Goal: Complete application form

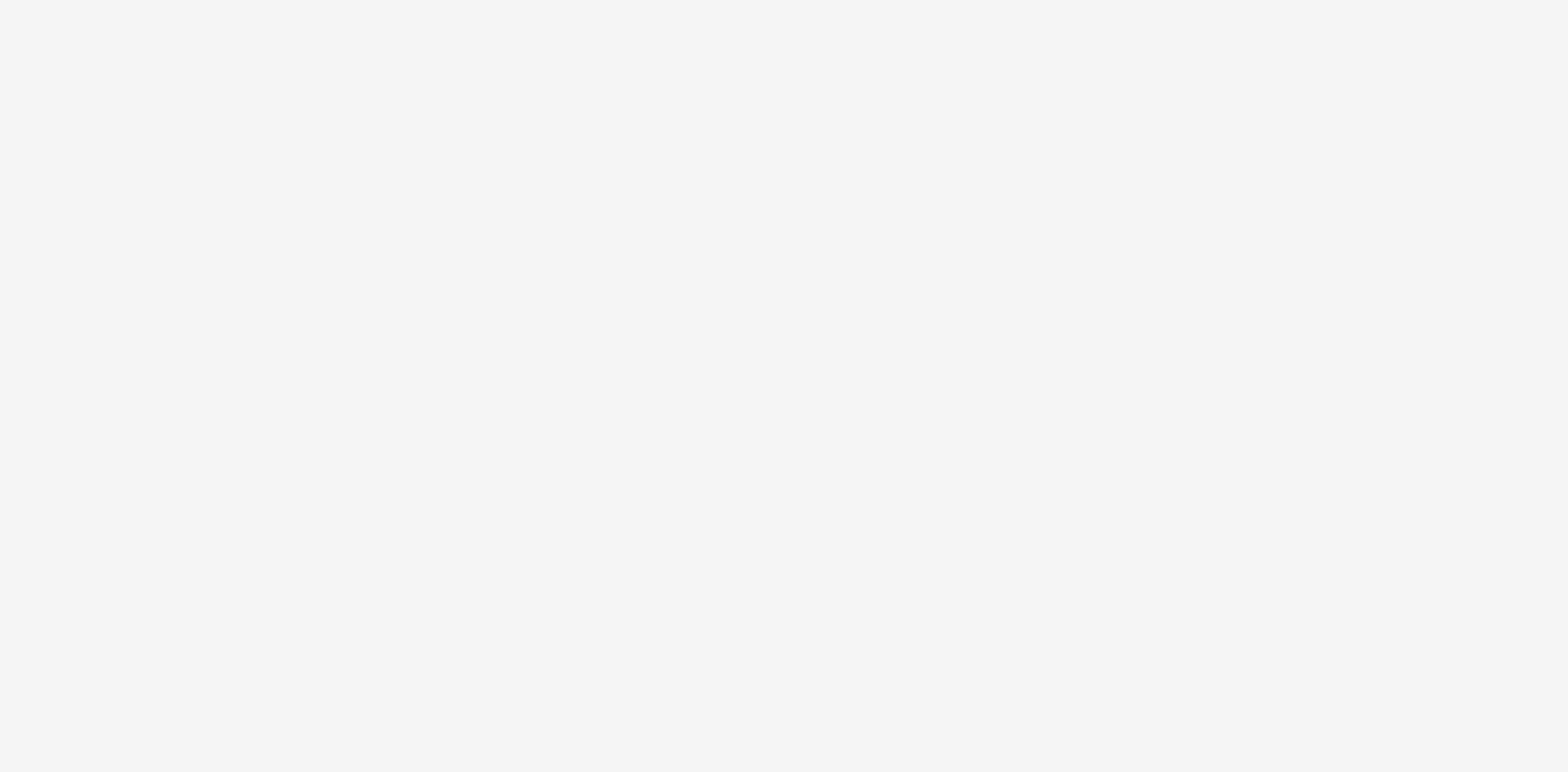
select select "dd3fb4f6-b550-43f6-8f67-b78d09d23a96"
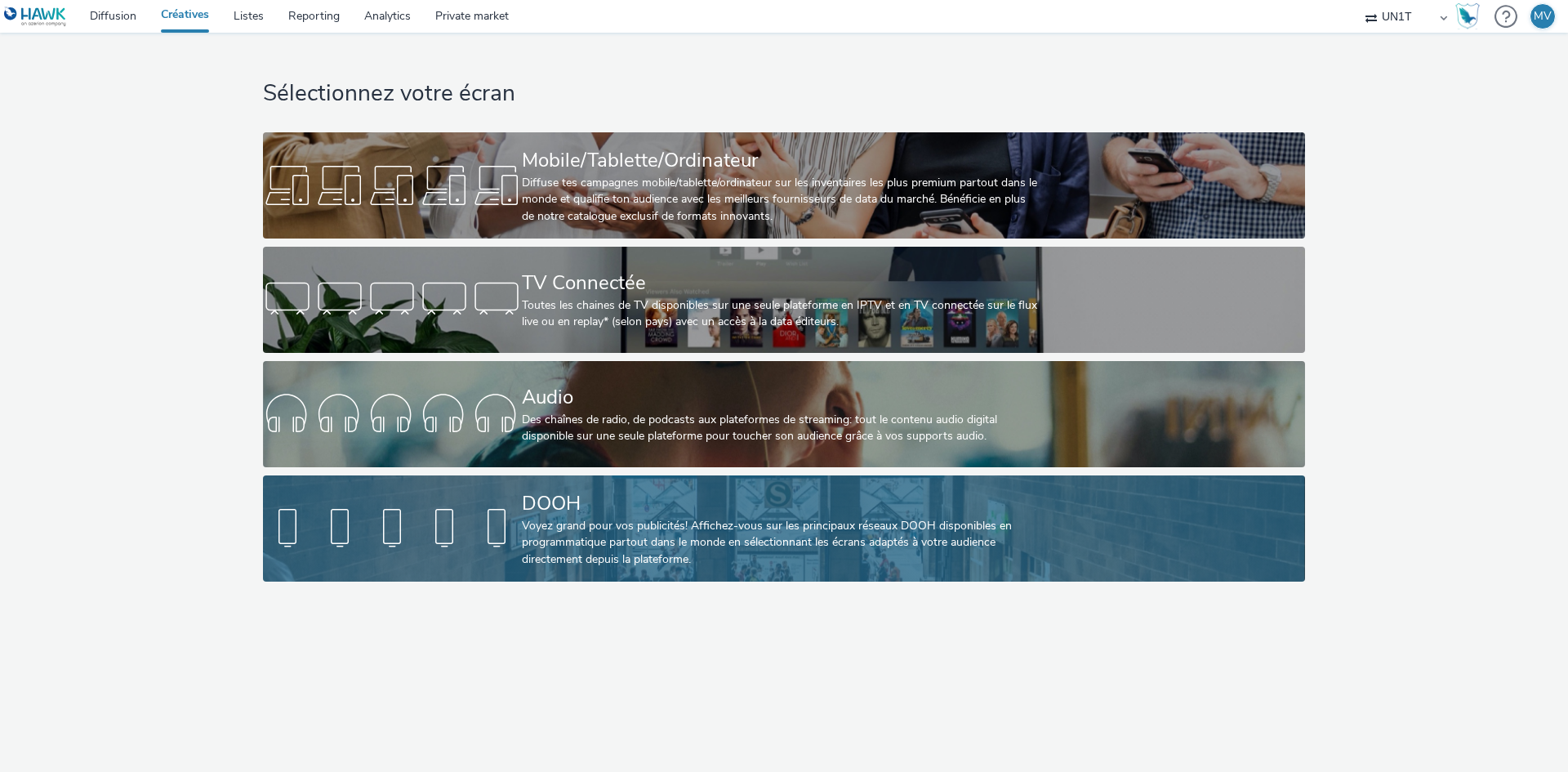
click at [603, 542] on div "Voyez grand pour vos publicités! Affichez-vous sur les principaux réseaux DOOH …" at bounding box center [781, 543] width 518 height 50
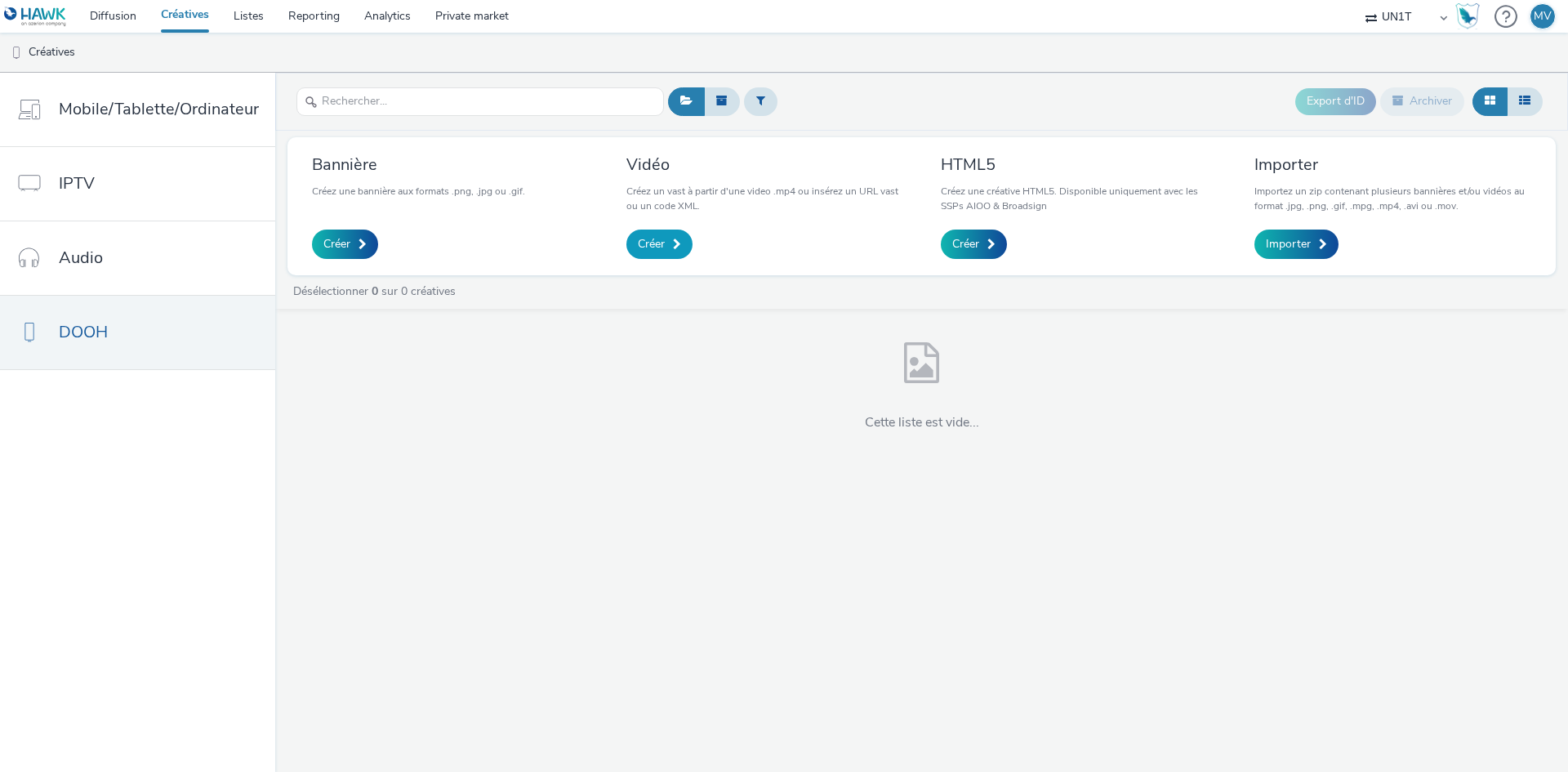
click at [674, 243] on span at bounding box center [677, 243] width 8 height 11
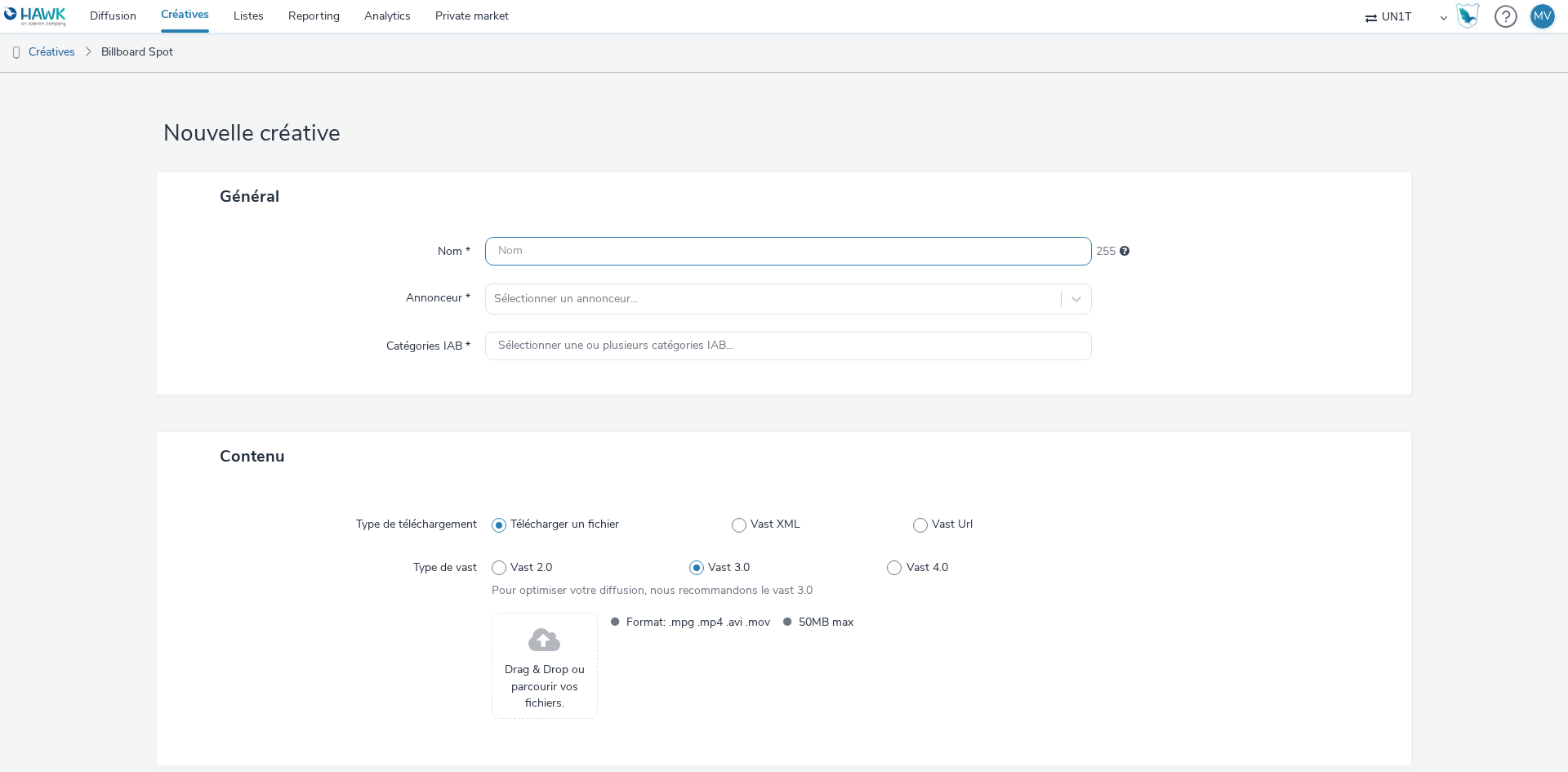
click at [618, 264] on input "text" at bounding box center [788, 251] width 607 height 29
click at [615, 305] on div at bounding box center [773, 299] width 559 height 20
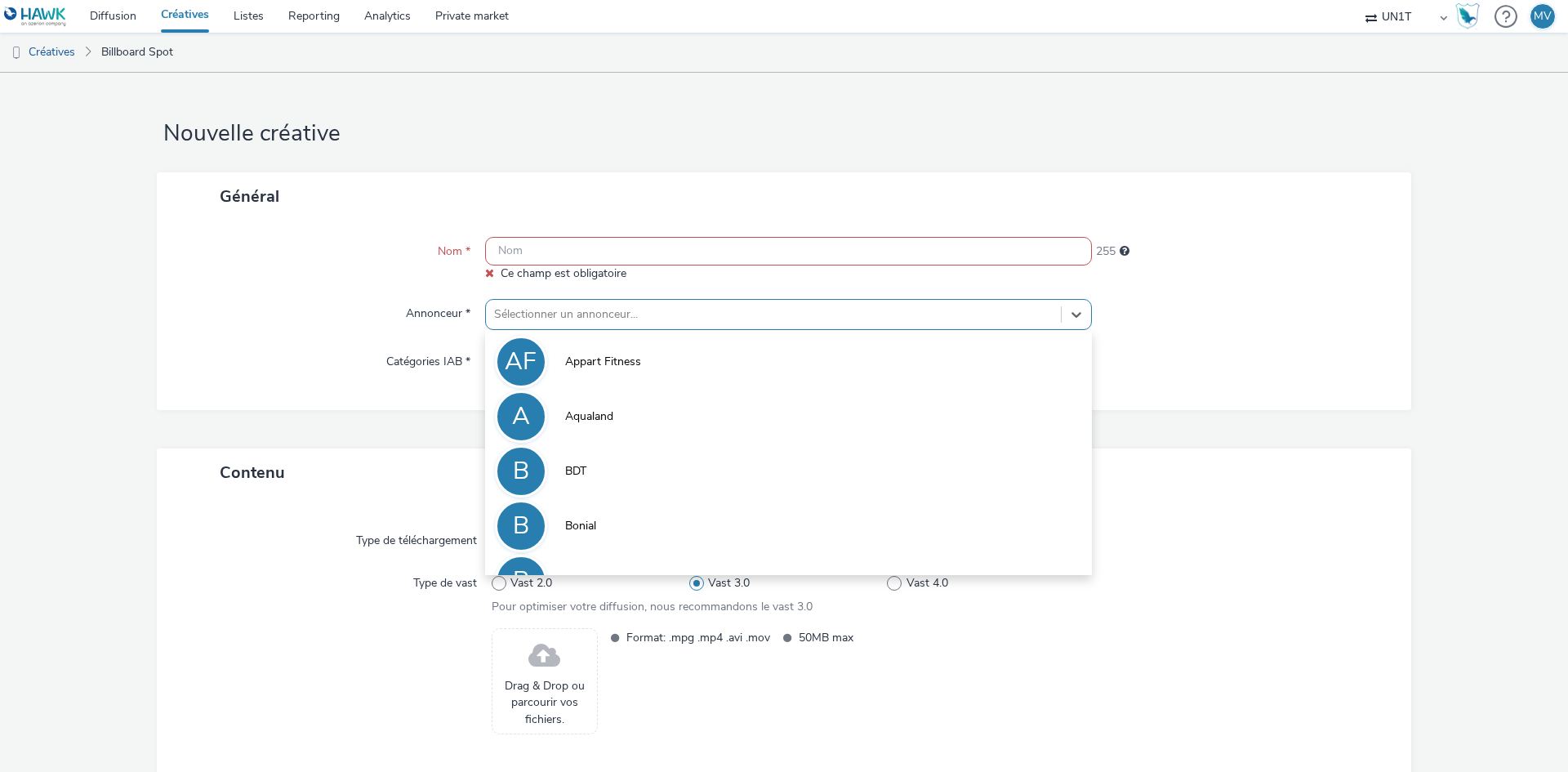
click at [1436, 298] on form "Nouvelle créative Général Nom * Ce champ est obligatoire 255 Annonceur * option…" at bounding box center [784, 466] width 1568 height 788
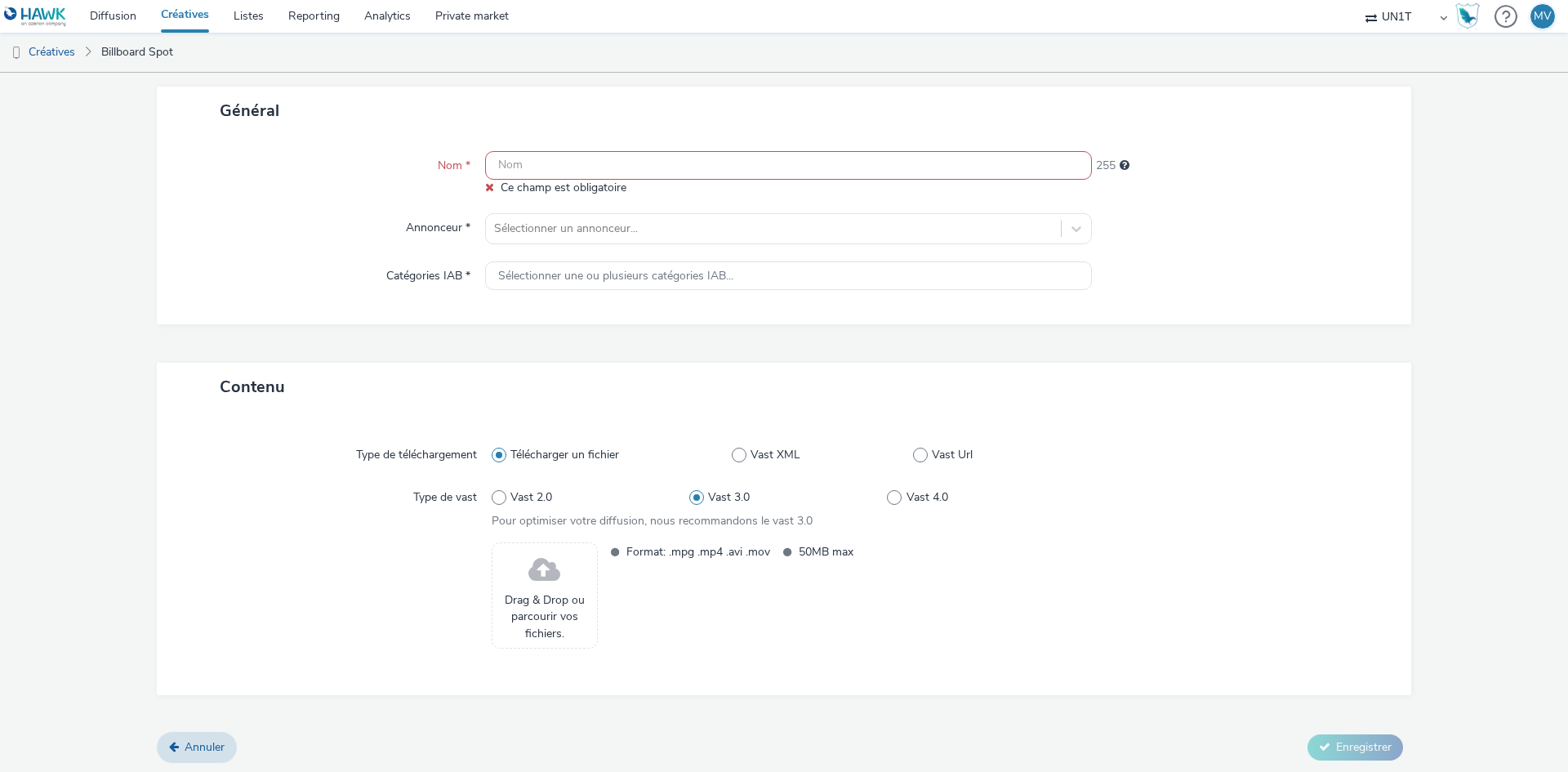
scroll to position [89, 0]
click at [807, 279] on div "Sélectionner une ou plusieurs catégories IAB..." at bounding box center [788, 273] width 607 height 29
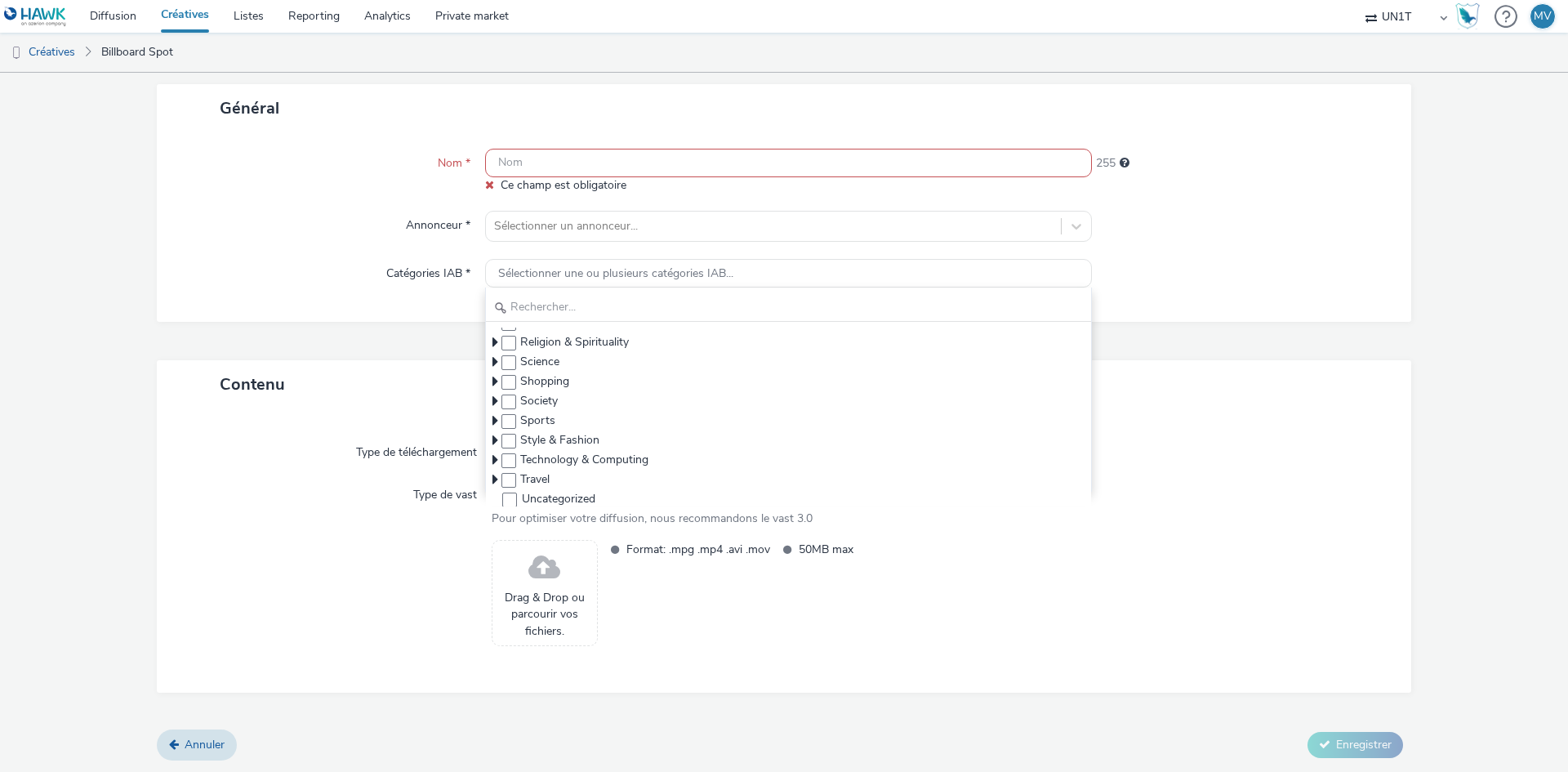
scroll to position [351, 0]
click at [1192, 262] on div at bounding box center [1243, 274] width 304 height 30
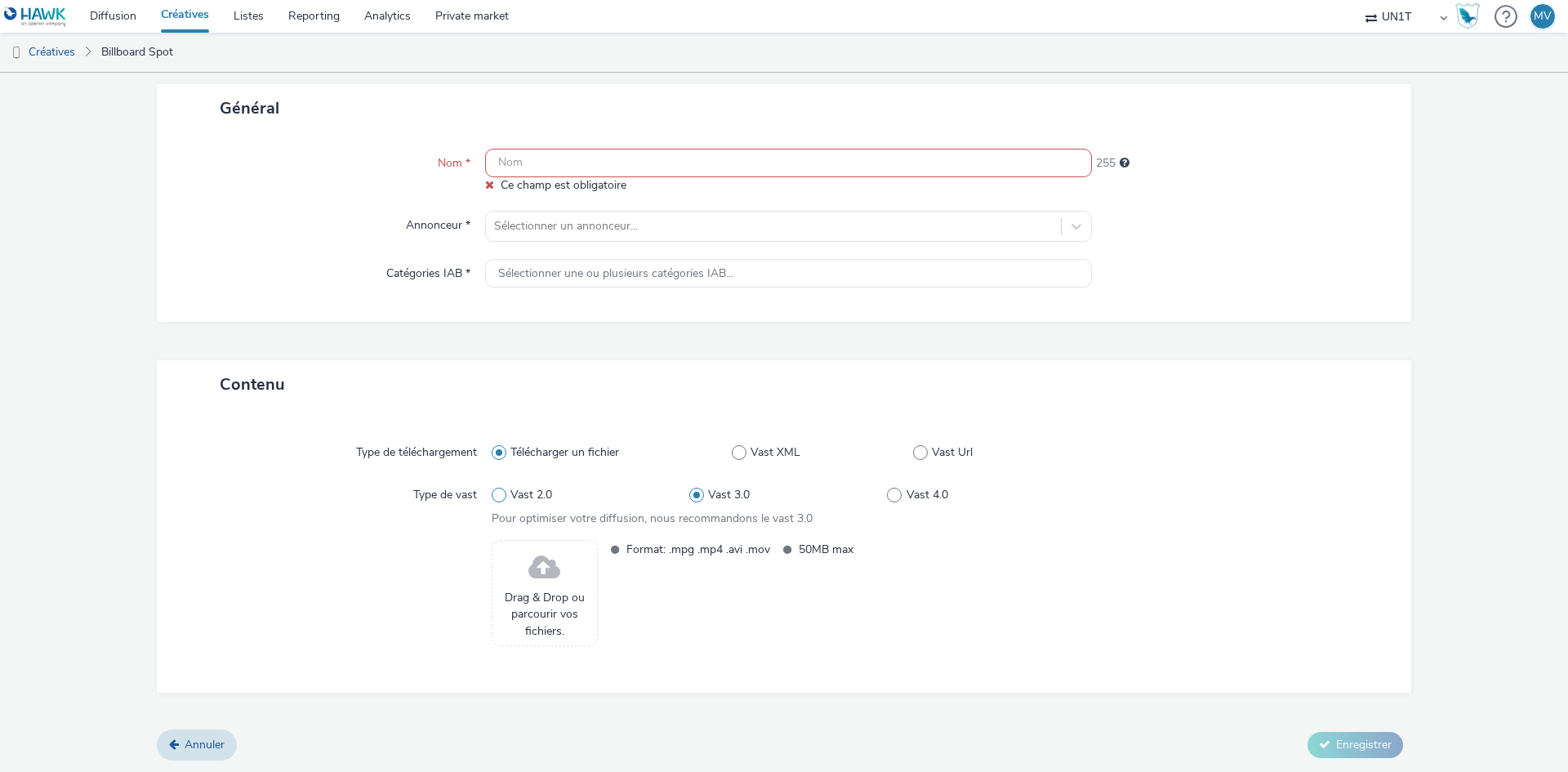
click at [518, 492] on span "Vast 2.0" at bounding box center [531, 495] width 42 height 16
click at [502, 492] on input "Vast 2.0" at bounding box center [497, 495] width 11 height 11
radio input "true"
radio input "false"
